Goal: Transaction & Acquisition: Purchase product/service

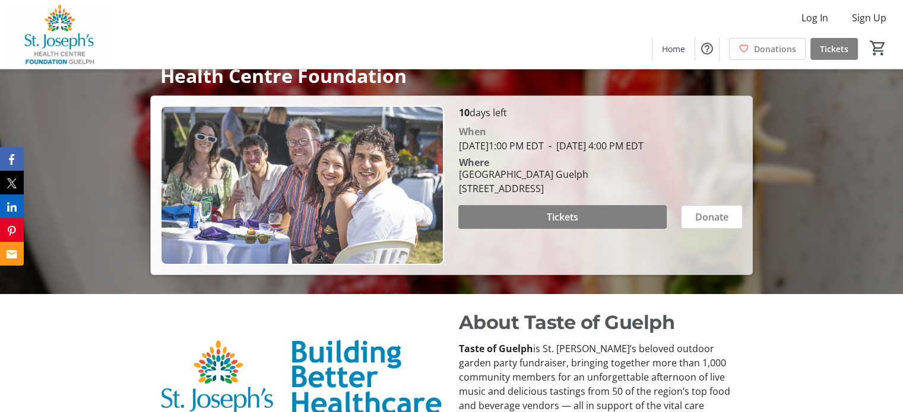
scroll to position [178, 0]
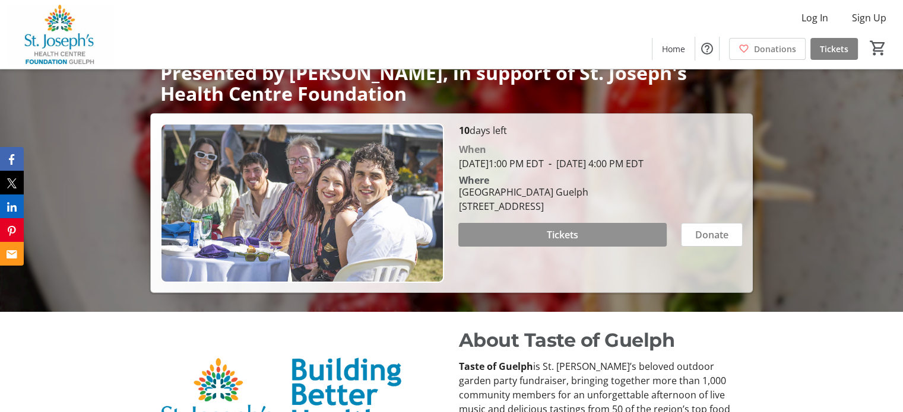
click at [556, 242] on span "Tickets" at bounding box center [562, 235] width 31 height 14
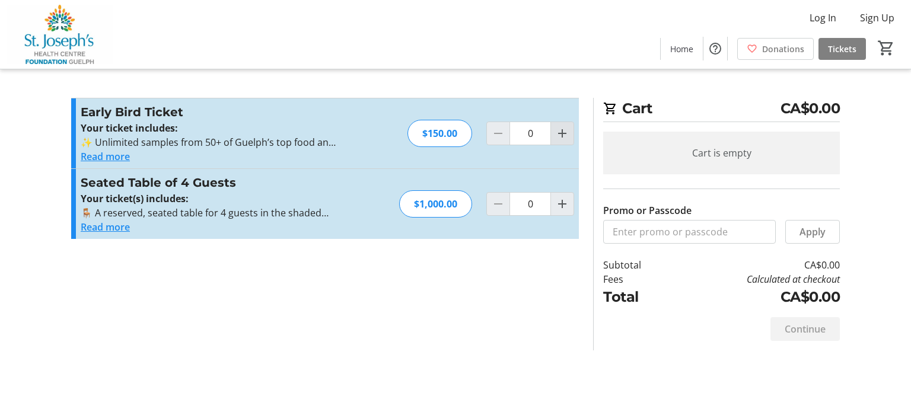
click at [564, 135] on mat-icon "Increment by one" at bounding box center [562, 133] width 14 height 14
type input "2"
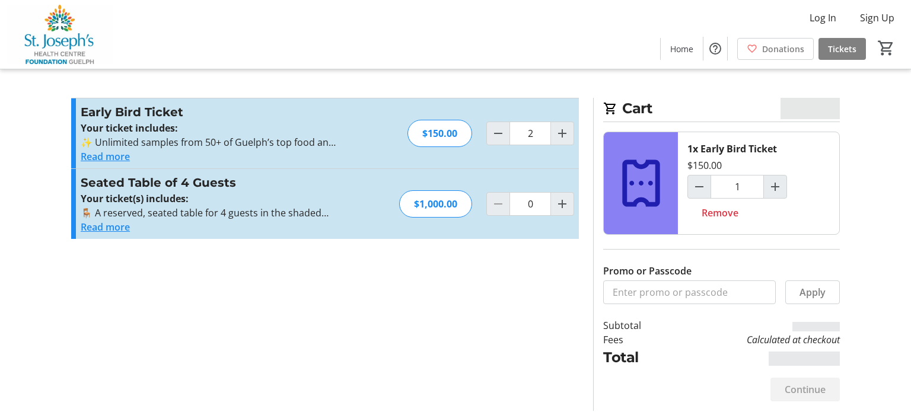
type input "2"
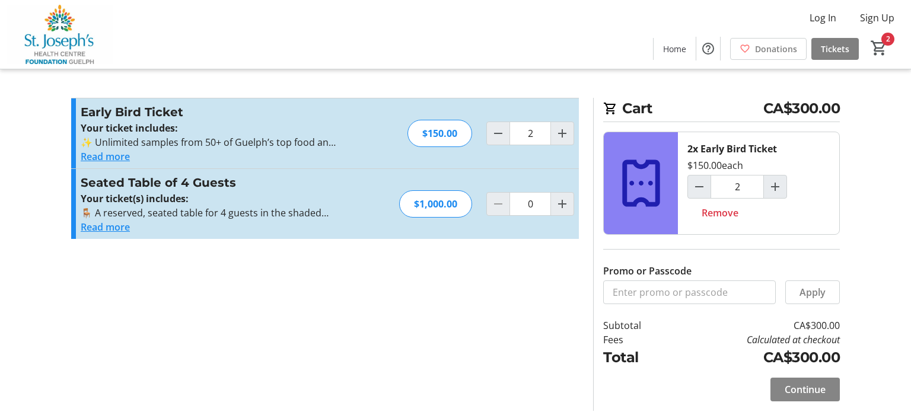
click at [828, 384] on span at bounding box center [805, 390] width 69 height 28
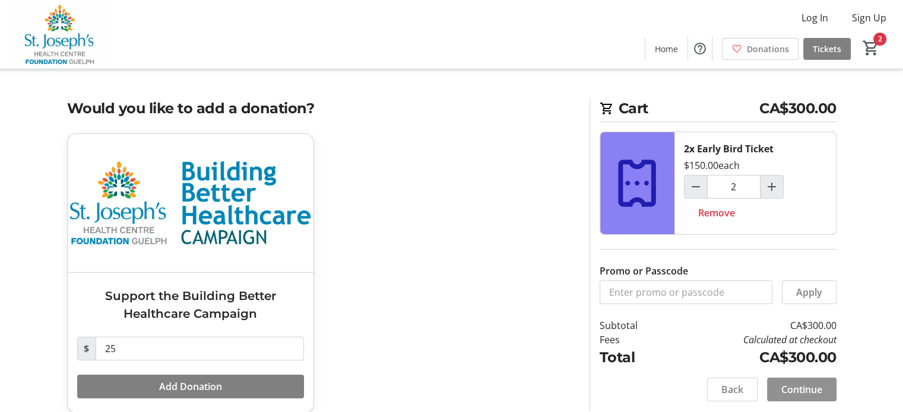
click at [819, 388] on span "Continue" at bounding box center [801, 390] width 41 height 14
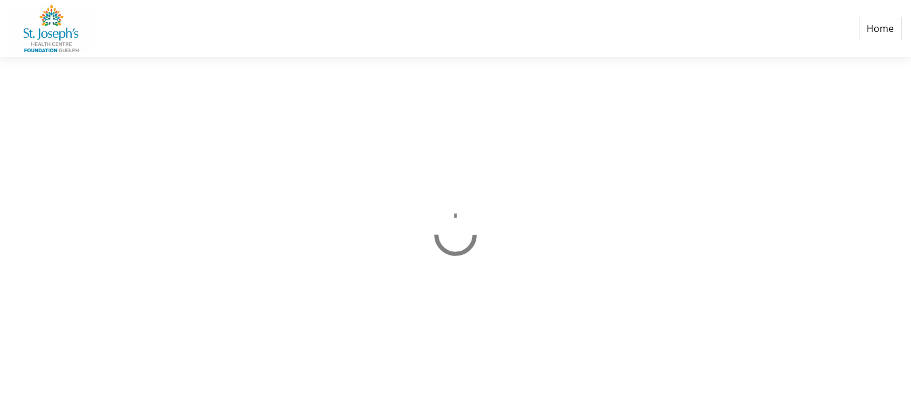
select select "CA"
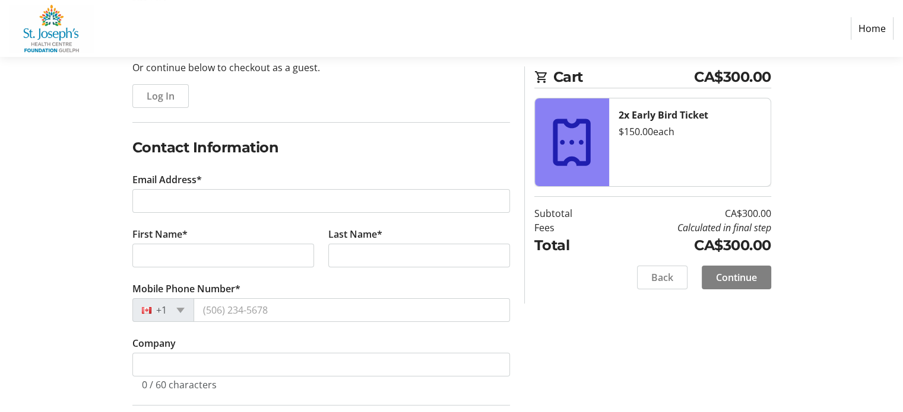
scroll to position [119, 0]
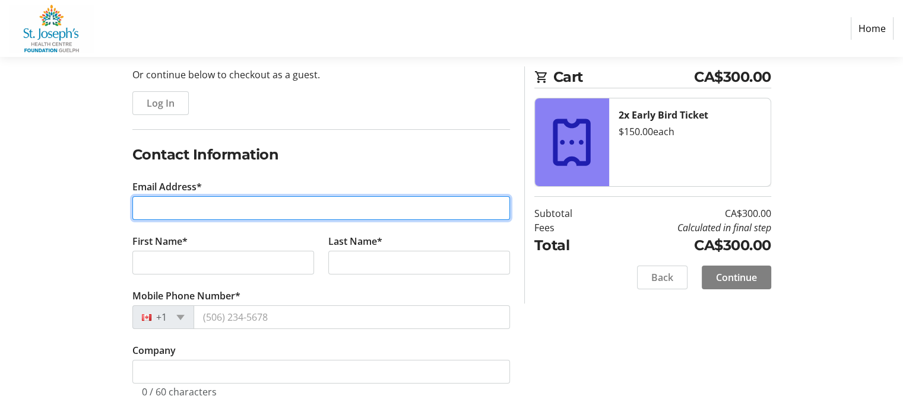
click at [155, 208] on input "Email Address*" at bounding box center [320, 208] width 377 height 24
type input "[PERSON_NAME][EMAIL_ADDRESS][PERSON_NAME][DOMAIN_NAME]"
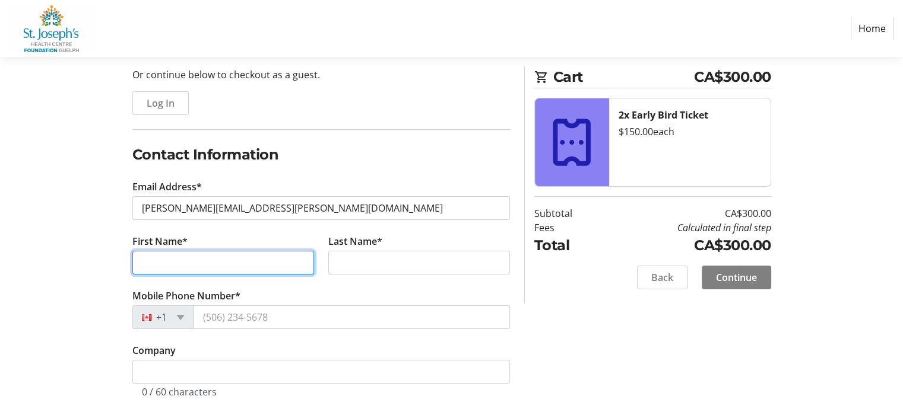
type input "[PERSON_NAME]"
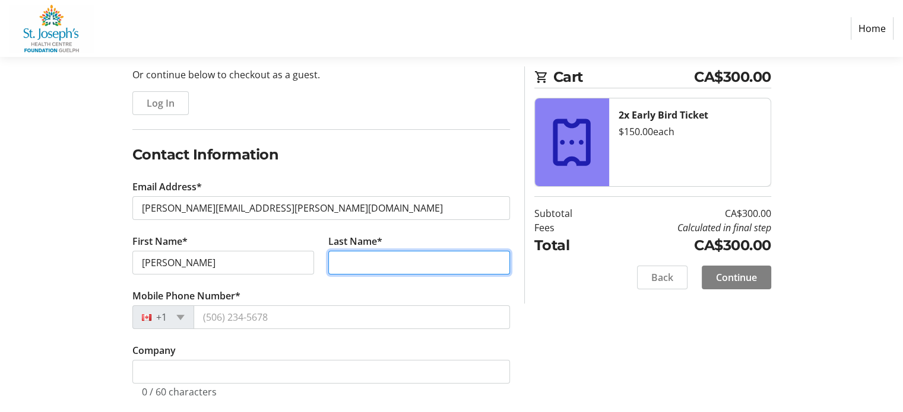
type input "Frasson"
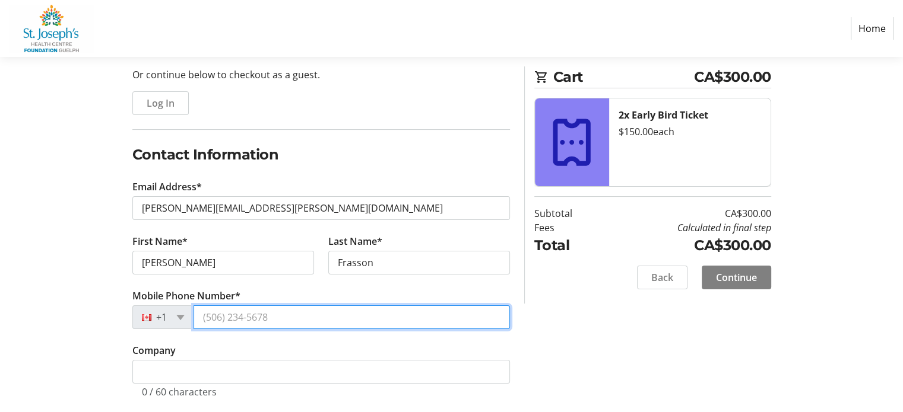
type input "[PHONE_NUMBER]"
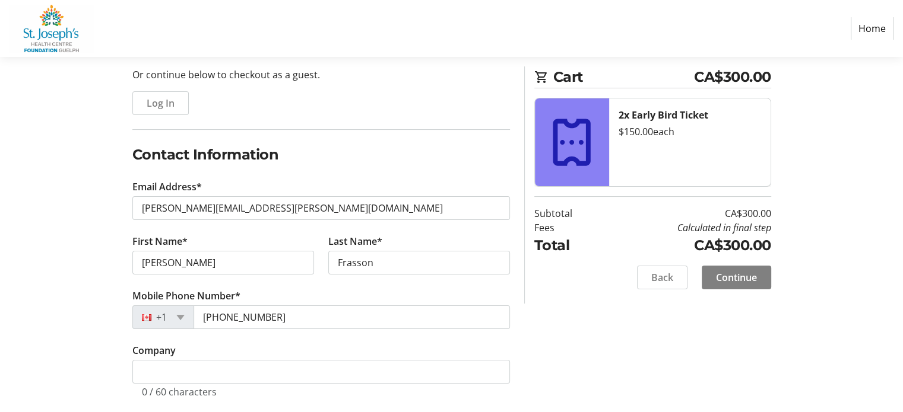
type input "[STREET_ADDRESS]"
type input "RR1"
type input "Rockwood"
select select "ON"
type input "N0B2K0"
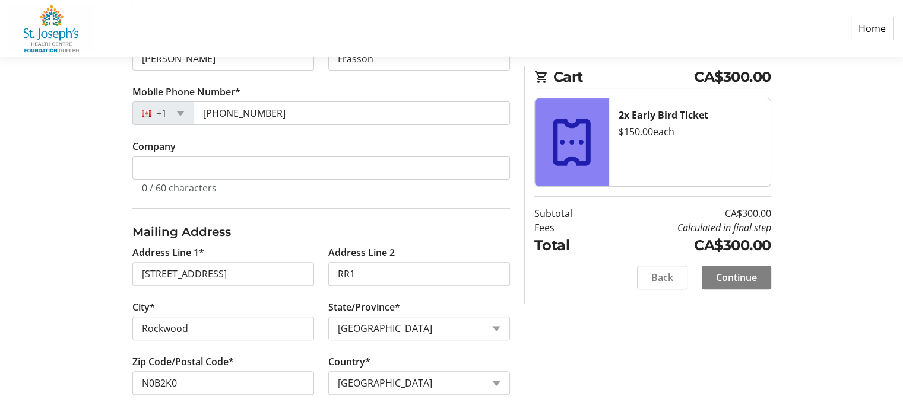
scroll to position [332, 0]
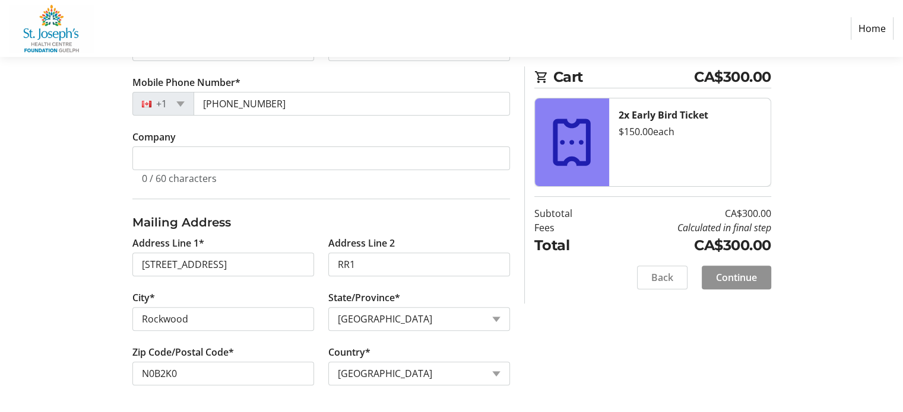
click at [725, 277] on span "Continue" at bounding box center [736, 278] width 41 height 14
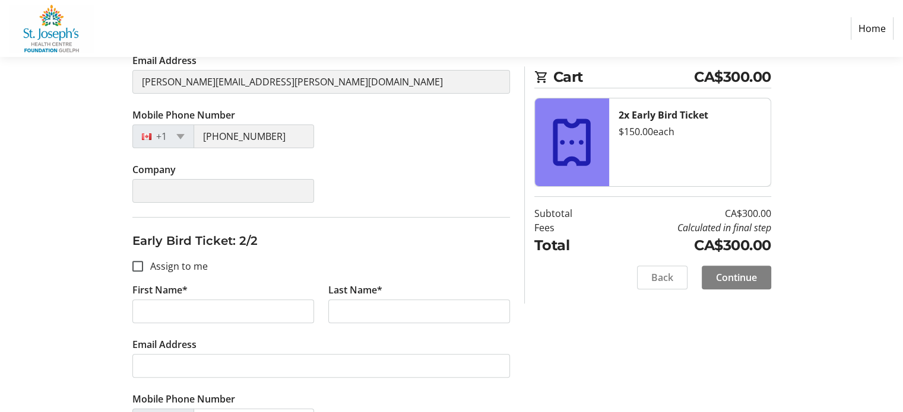
scroll to position [357, 0]
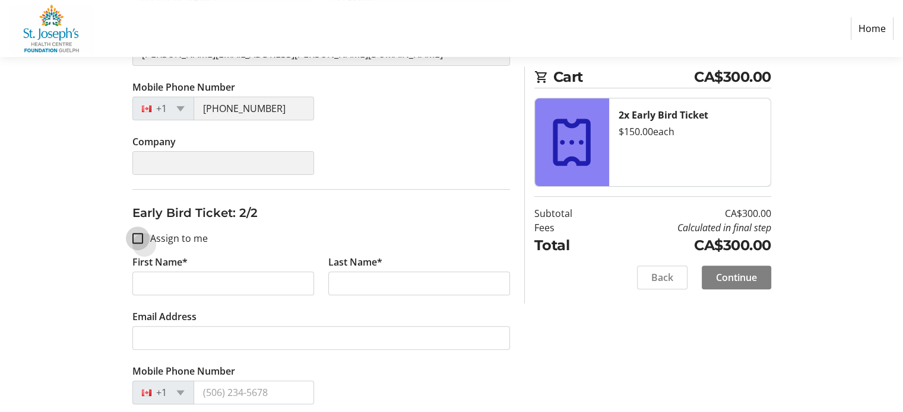
drag, startPoint x: 134, startPoint y: 240, endPoint x: 147, endPoint y: 241, distance: 13.1
click at [135, 240] on input "Assign to me" at bounding box center [137, 238] width 11 height 11
checkbox input "true"
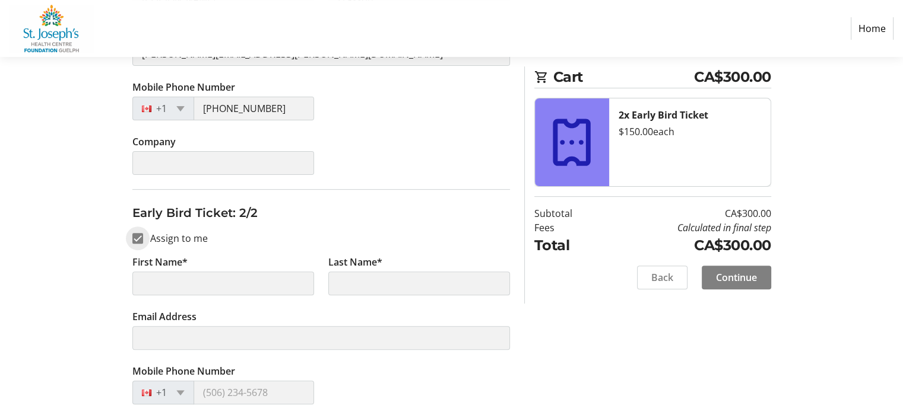
type input "[PERSON_NAME]"
type input "Frasson"
type input "[PERSON_NAME][EMAIL_ADDRESS][PERSON_NAME][DOMAIN_NAME]"
type input "[PHONE_NUMBER]"
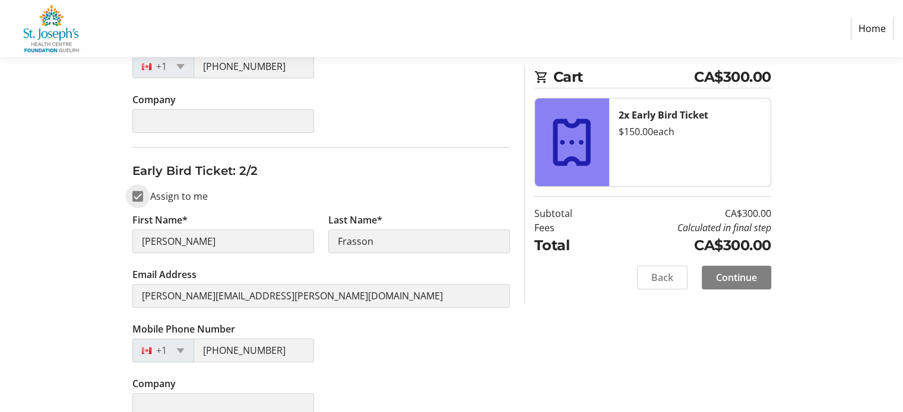
scroll to position [417, 0]
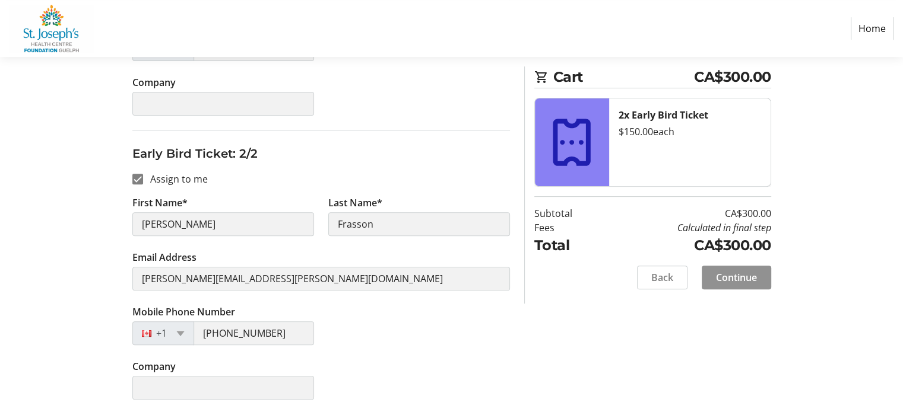
click at [722, 282] on span "Continue" at bounding box center [736, 278] width 41 height 14
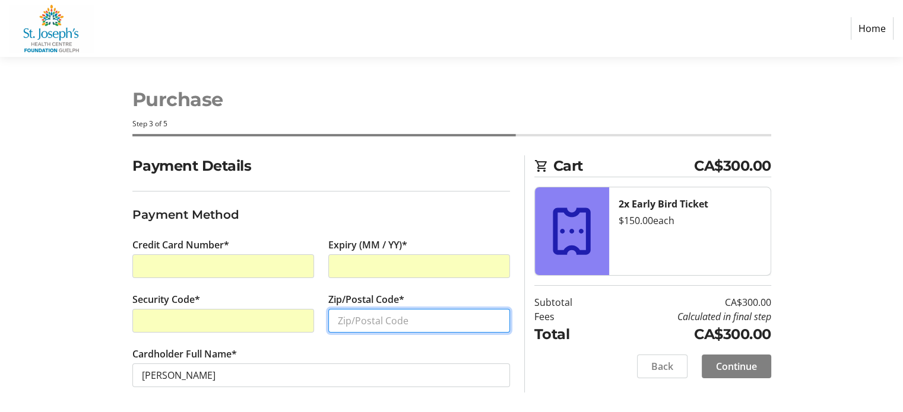
click at [349, 313] on input "Zip/Postal Code*" at bounding box center [419, 321] width 182 height 24
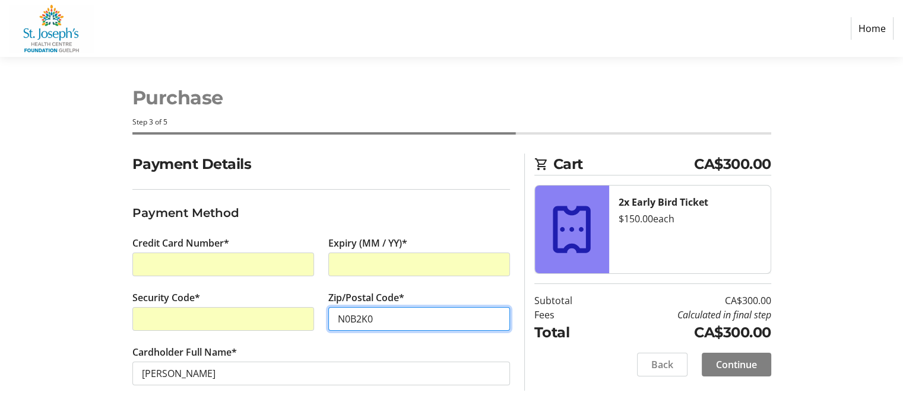
scroll to position [2, 0]
type input "N0B2K0"
click at [736, 367] on span "Continue" at bounding box center [736, 364] width 41 height 14
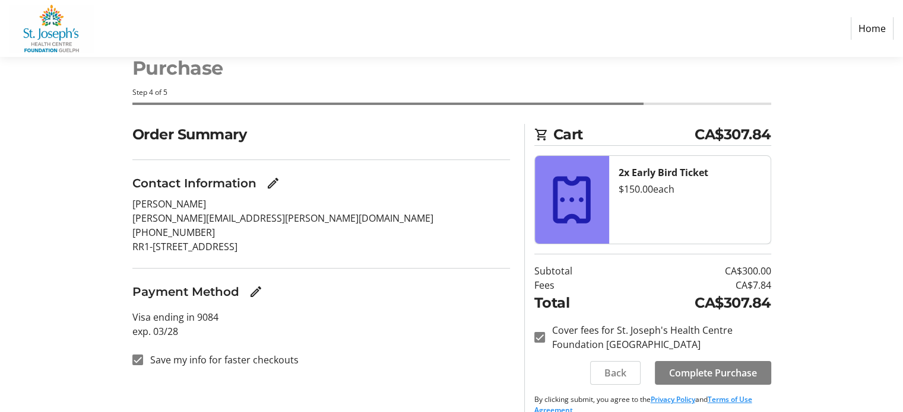
scroll to position [49, 0]
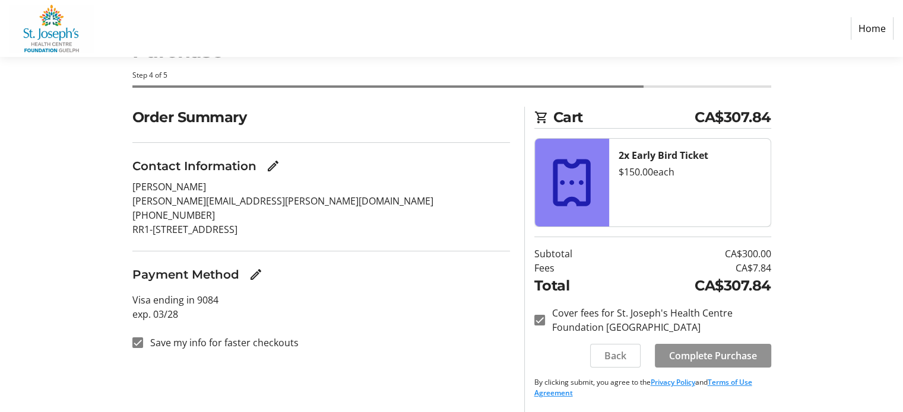
click at [725, 354] on span "Complete Purchase" at bounding box center [713, 356] width 88 height 14
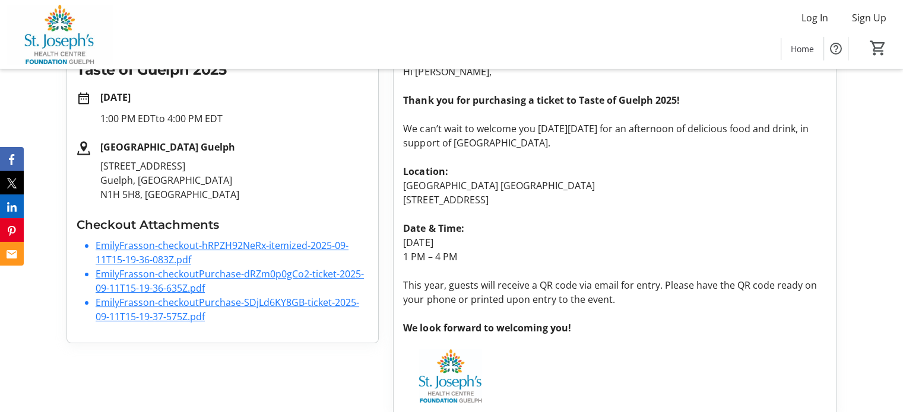
scroll to position [211, 0]
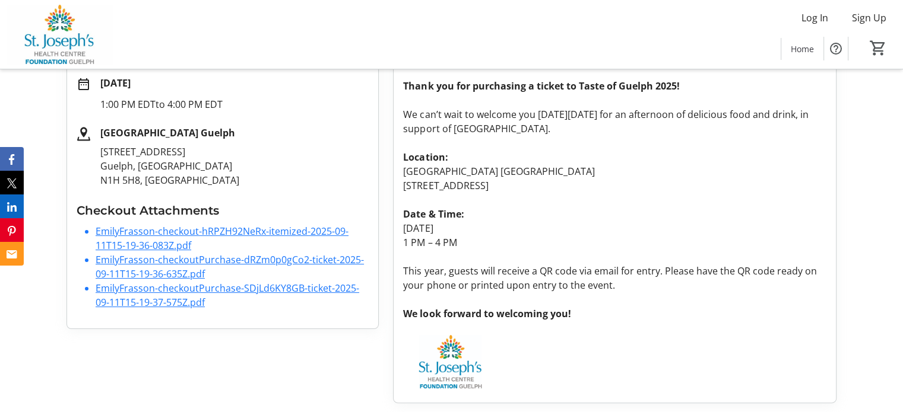
click at [159, 239] on link "EmilyFrasson-checkout-hRPZH92NeRx-itemized-2025-09-11T15-19-36-083Z.pdf" at bounding box center [222, 238] width 253 height 27
